Goal: Task Accomplishment & Management: Complete application form

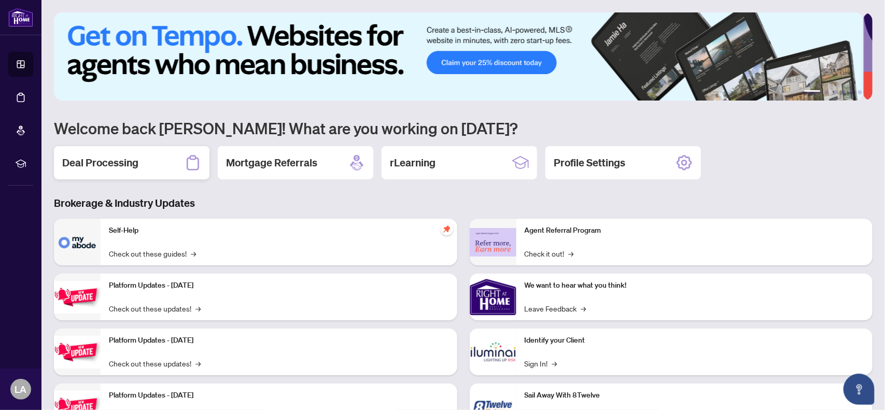
click at [115, 163] on h2 "Deal Processing" at bounding box center [100, 163] width 76 height 15
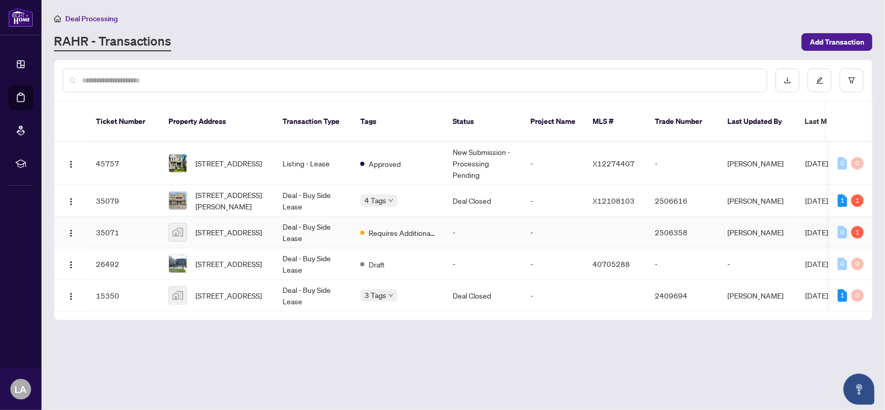
click at [309, 219] on td "Deal - Buy Side Lease" at bounding box center [313, 233] width 78 height 32
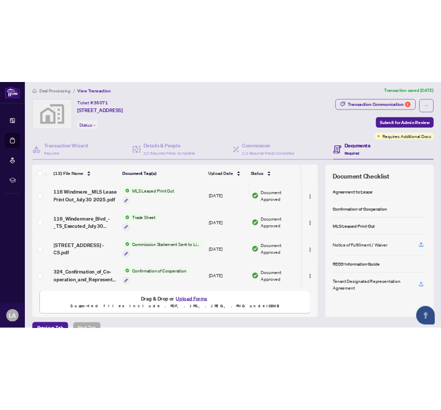
scroll to position [19, 0]
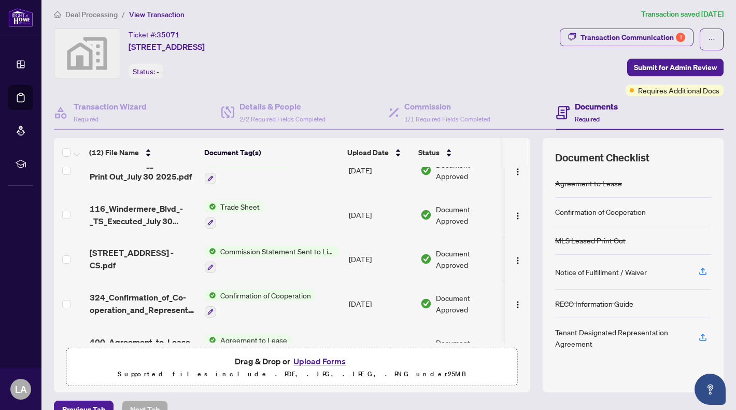
click at [312, 29] on div "Ticket #: 35071 [STREET_ADDRESS] Status: -" at bounding box center [305, 54] width 502 height 50
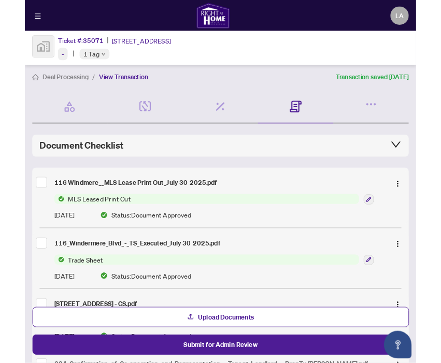
scroll to position [17, 0]
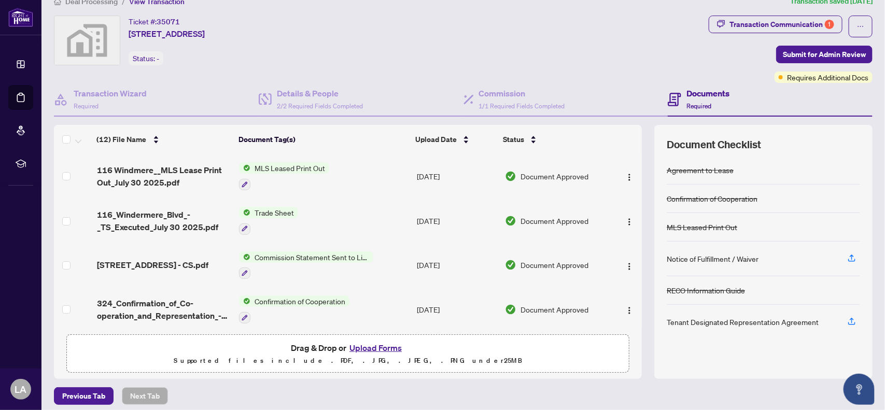
click at [294, 350] on span "Drag & Drop or Upload Forms" at bounding box center [348, 347] width 114 height 13
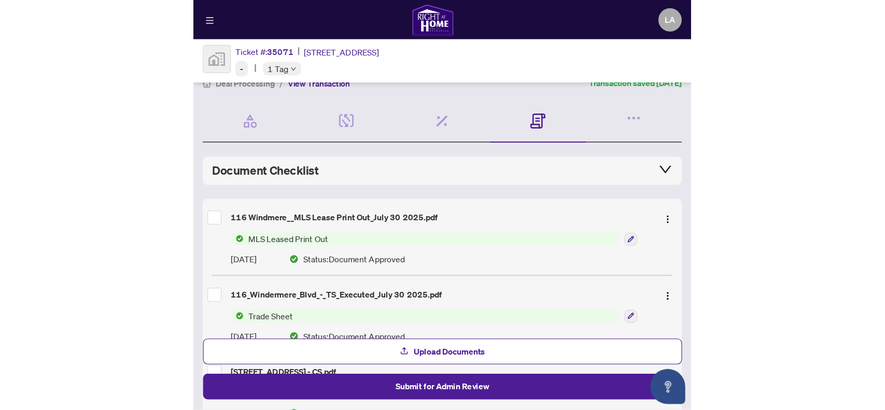
scroll to position [177, 0]
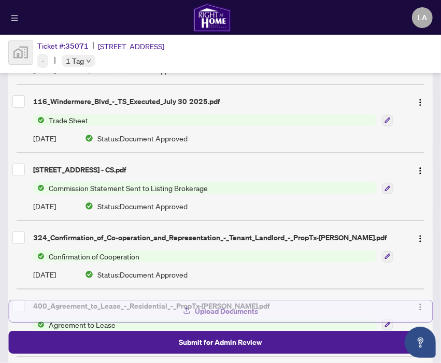
click at [236, 314] on span "Upload Documents" at bounding box center [226, 311] width 63 height 17
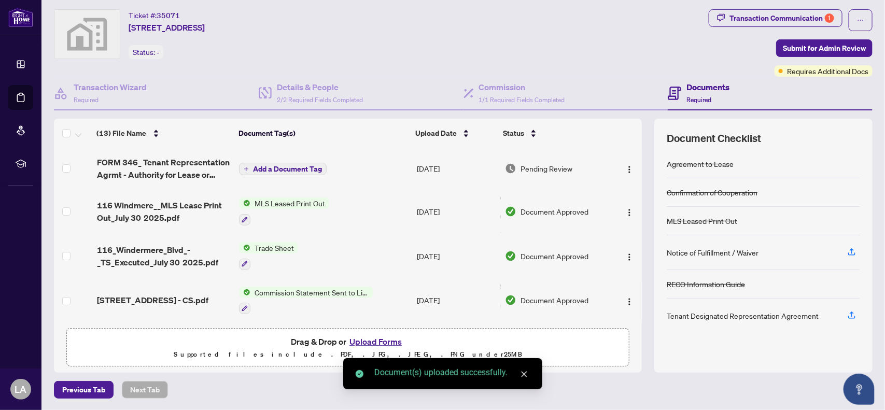
scroll to position [0, 0]
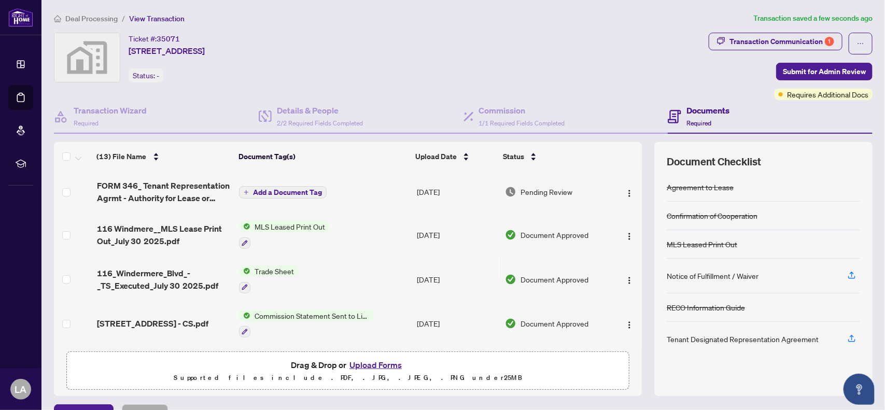
click at [255, 189] on span "Add a Document Tag" at bounding box center [287, 192] width 69 height 7
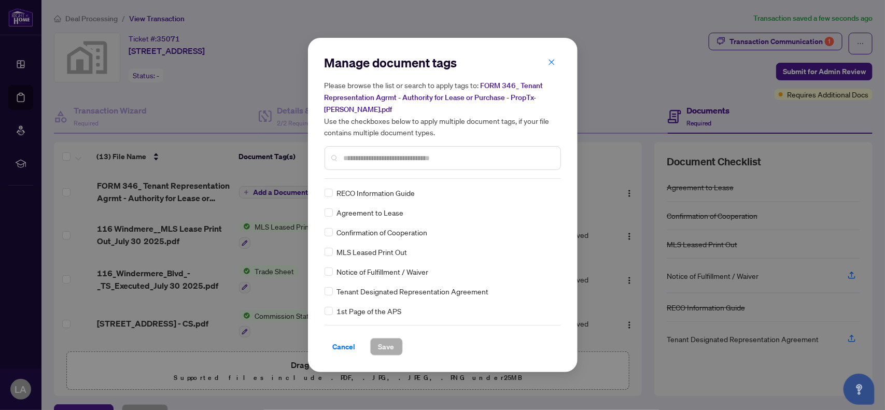
click at [362, 152] on input "text" at bounding box center [448, 157] width 208 height 11
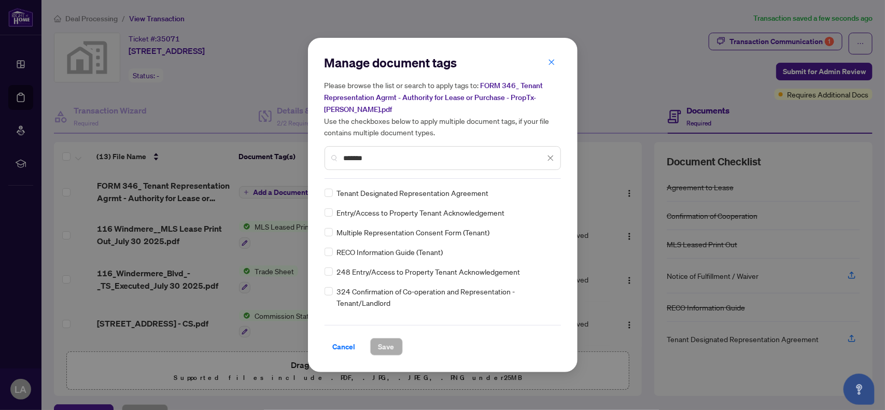
type input "******"
click at [421, 192] on span "Tenant Designated Representation Agreement" at bounding box center [413, 192] width 152 height 11
click at [364, 195] on span "Tenant Designated Representation Agreement" at bounding box center [413, 192] width 152 height 11
click at [560, 56] on button "button" at bounding box center [551, 62] width 21 height 18
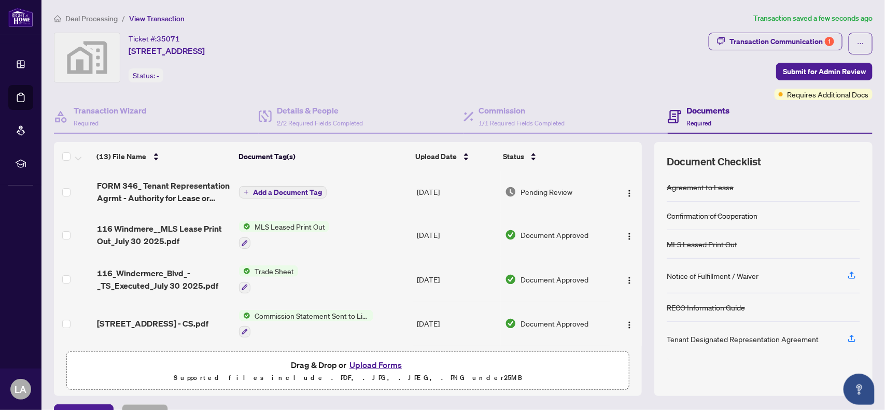
click at [244, 190] on icon "plus" at bounding box center [246, 192] width 5 height 5
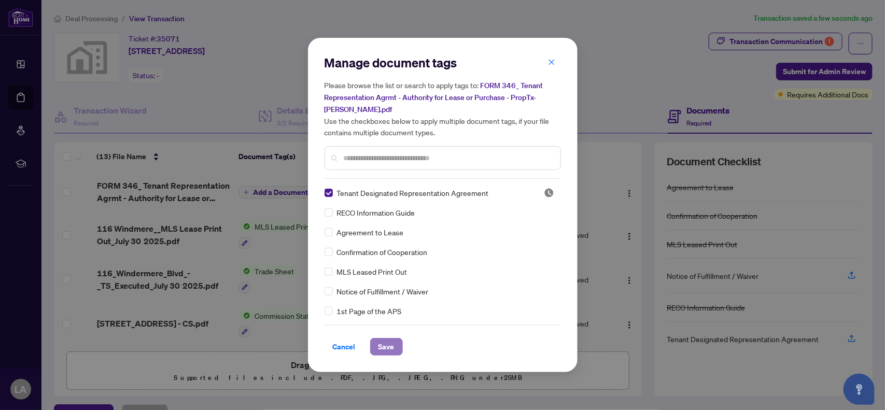
click at [390, 343] on span "Save" at bounding box center [386, 346] width 16 height 17
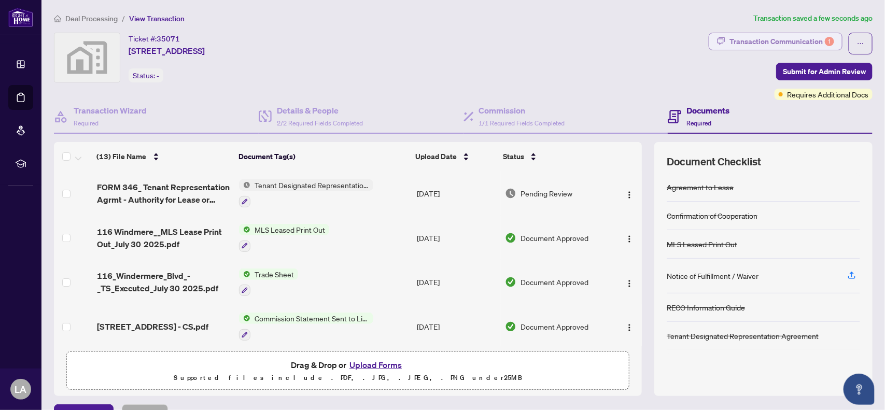
click at [759, 41] on div "Transaction Communication 1" at bounding box center [781, 41] width 105 height 17
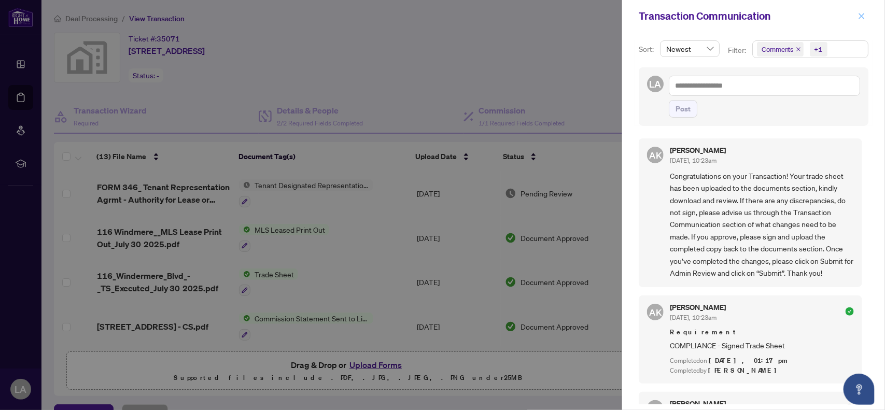
click at [865, 11] on span "button" at bounding box center [861, 16] width 7 height 17
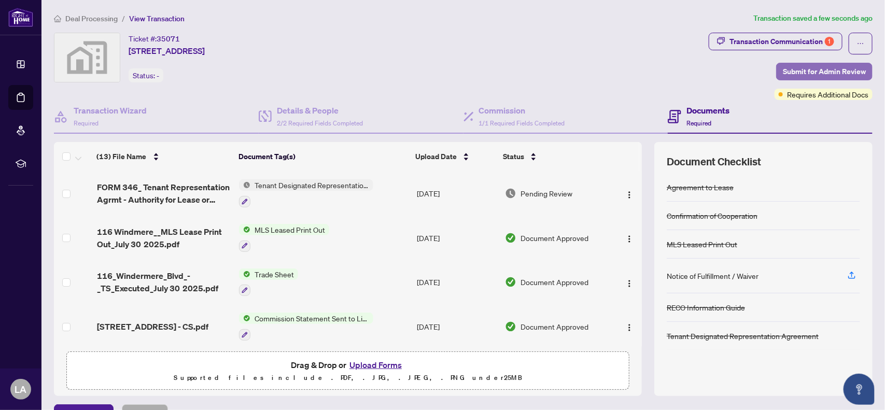
click at [796, 73] on span "Submit for Admin Review" at bounding box center [824, 71] width 83 height 17
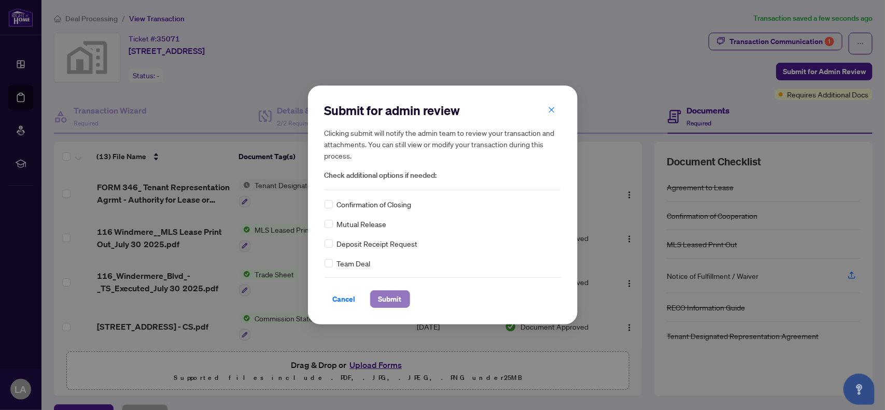
click at [394, 300] on span "Submit" at bounding box center [389, 299] width 23 height 17
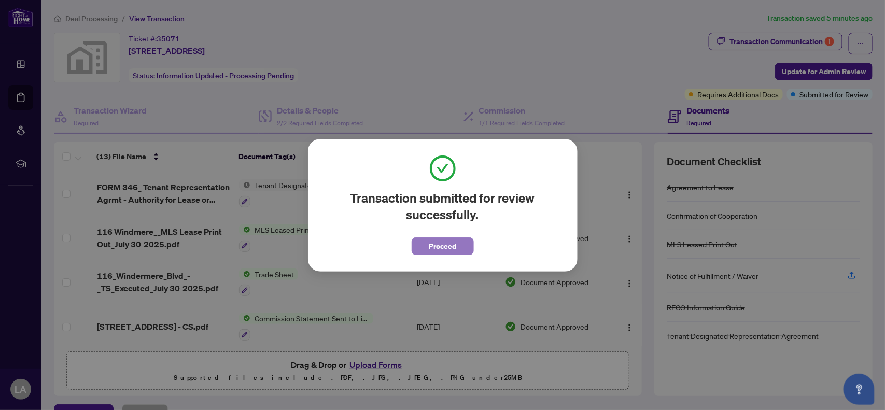
click at [460, 248] on button "Proceed" at bounding box center [443, 246] width 62 height 18
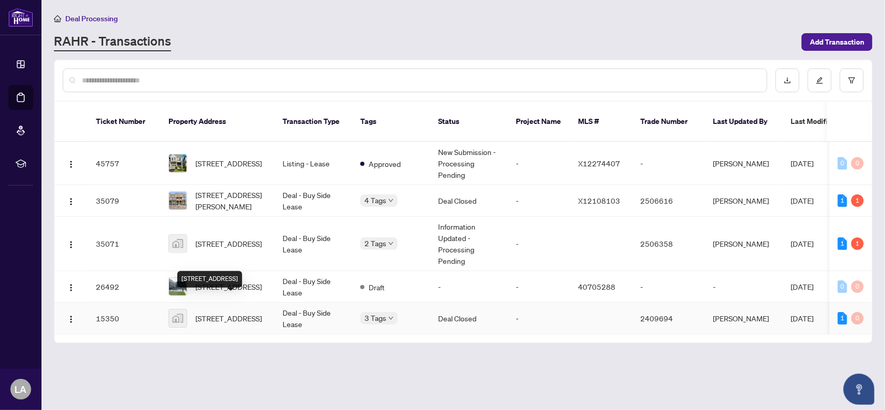
click at [227, 313] on span "[STREET_ADDRESS]" at bounding box center [228, 318] width 66 height 11
